Goal: Task Accomplishment & Management: Use online tool/utility

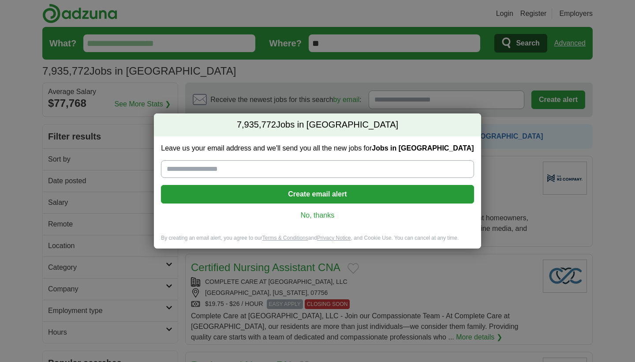
click at [310, 211] on link "No, thanks" at bounding box center [317, 215] width 299 height 10
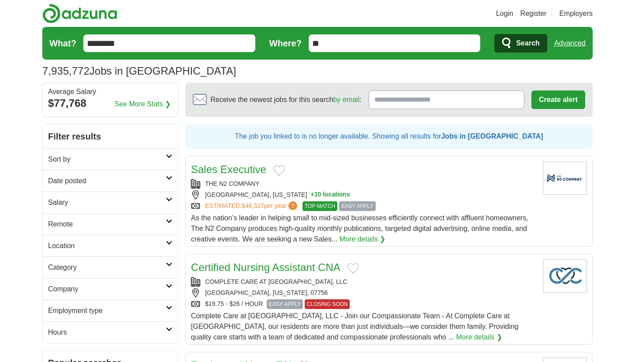
type input "********"
click at [521, 43] on button "Search" at bounding box center [521, 43] width 53 height 19
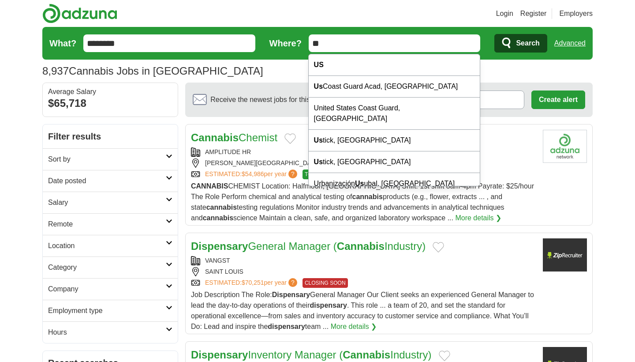
type input "*"
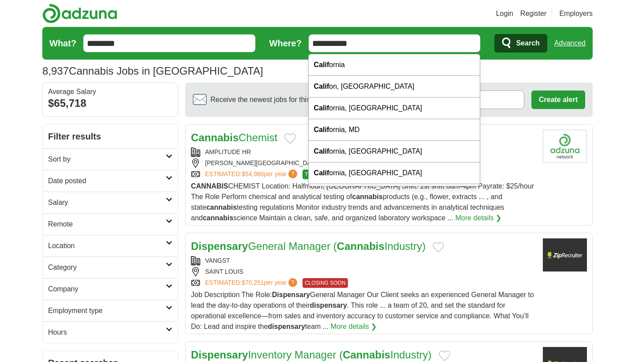
type input "**********"
click at [521, 43] on button "Search" at bounding box center [521, 43] width 53 height 19
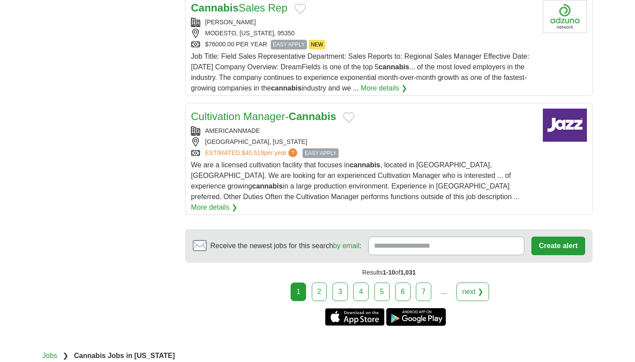
scroll to position [1004, 0]
click at [322, 283] on link "2" at bounding box center [319, 291] width 15 height 19
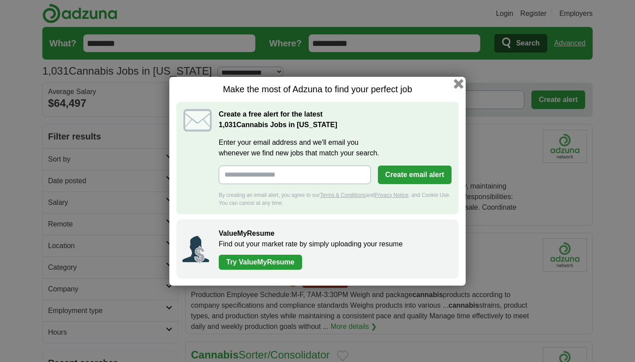
click at [461, 86] on button "button" at bounding box center [459, 84] width 10 height 10
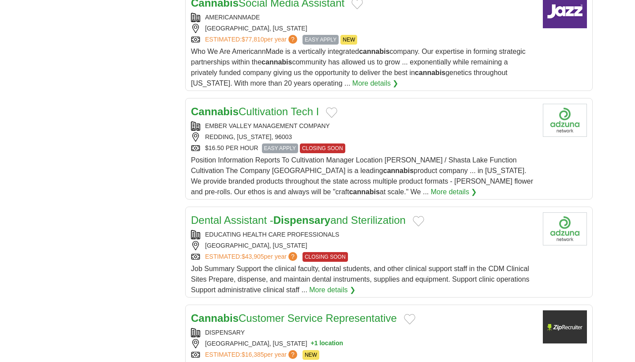
scroll to position [825, 0]
click at [386, 53] on strong "cannabis" at bounding box center [374, 51] width 30 height 8
